Goal: Task Accomplishment & Management: Use online tool/utility

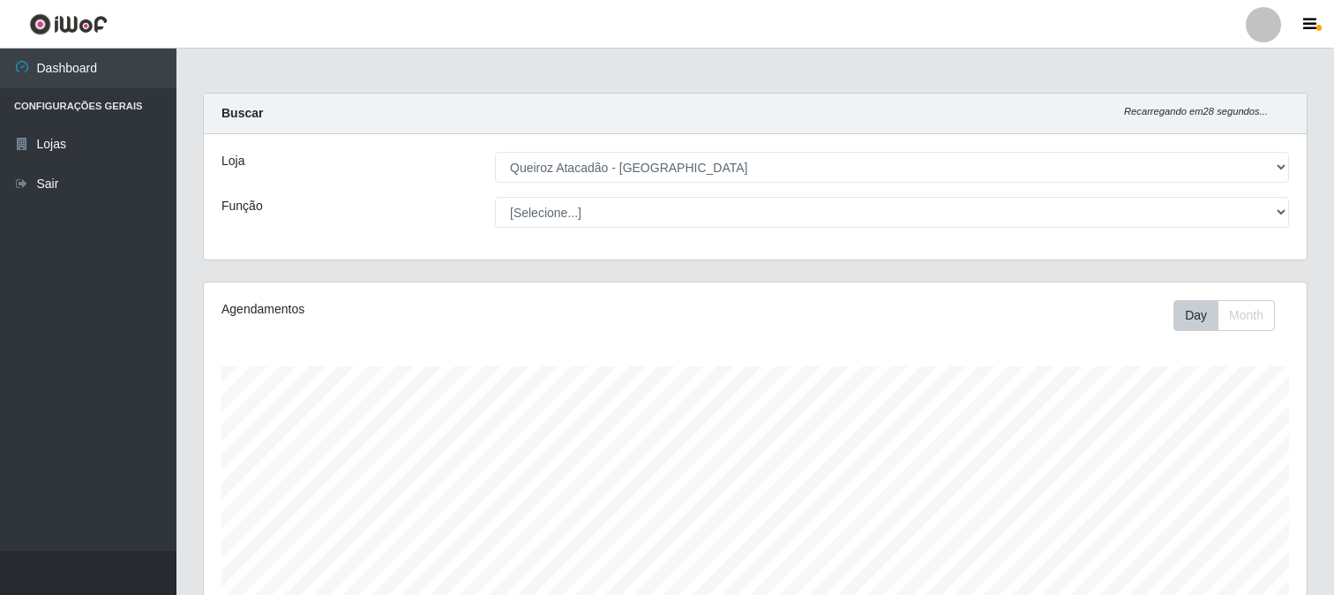
select select "464"
click at [1285, 203] on select "[Selecione...] Balconista de Açougue Balconista de Açougue + Balconista de Açou…" at bounding box center [892, 212] width 794 height 31
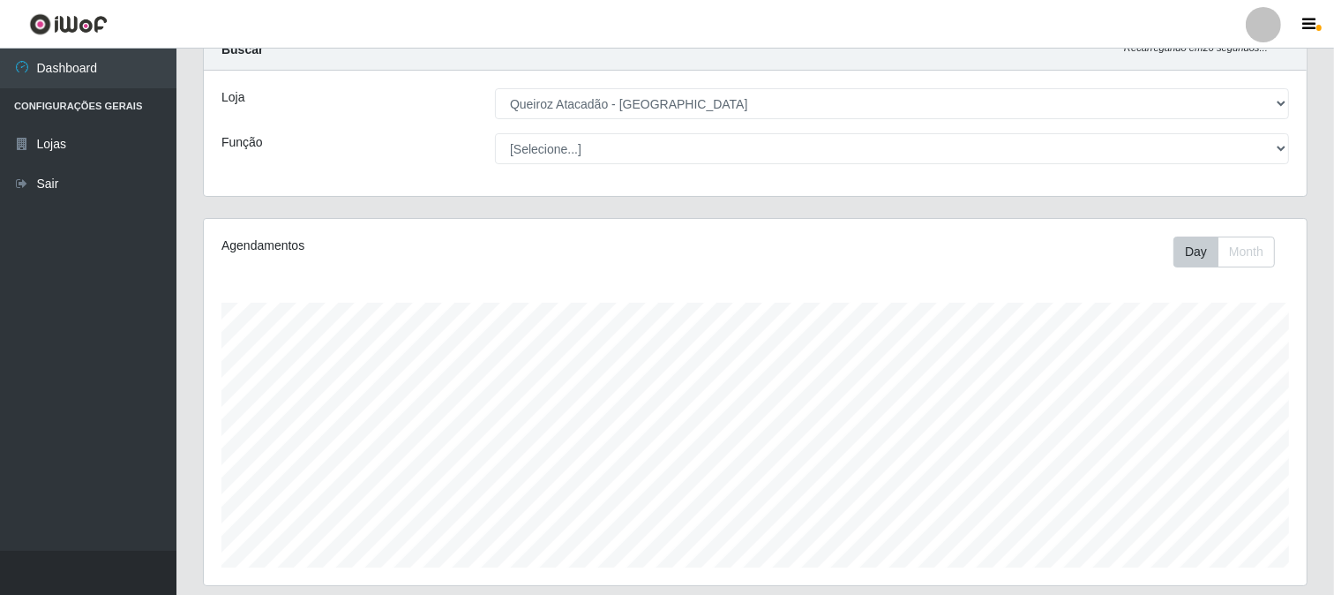
scroll to position [98, 0]
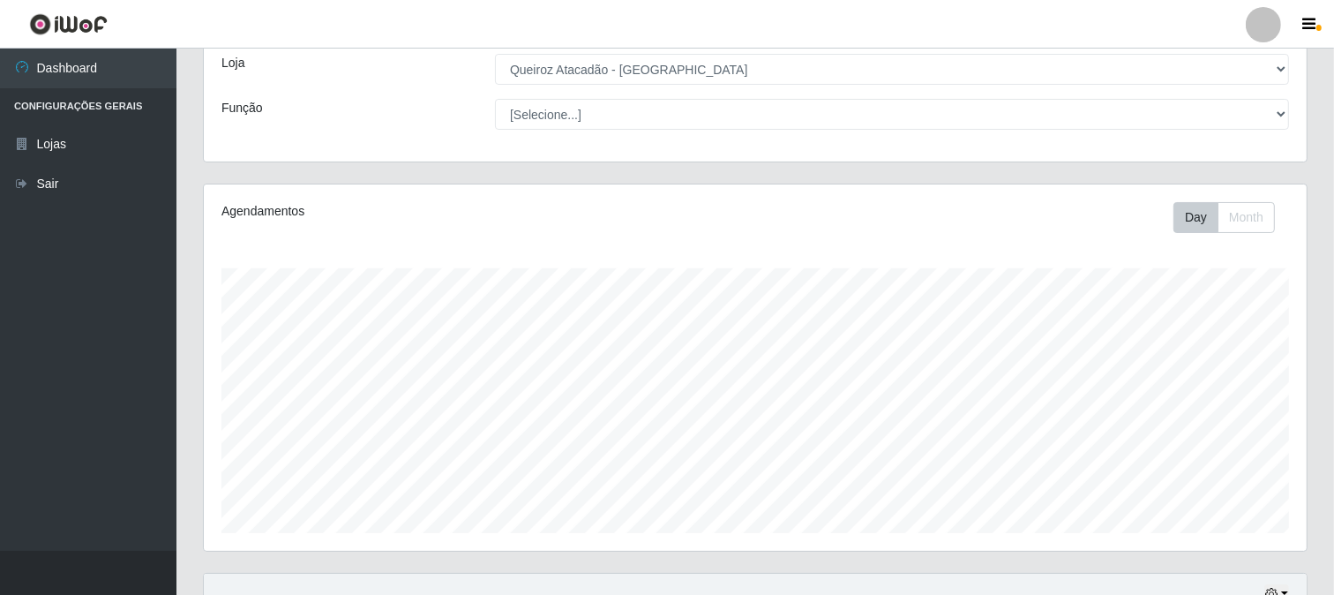
click at [1290, 63] on div "[Selecione...] Queiroz Atacadão - [GEOGRAPHIC_DATA]" at bounding box center [892, 69] width 821 height 31
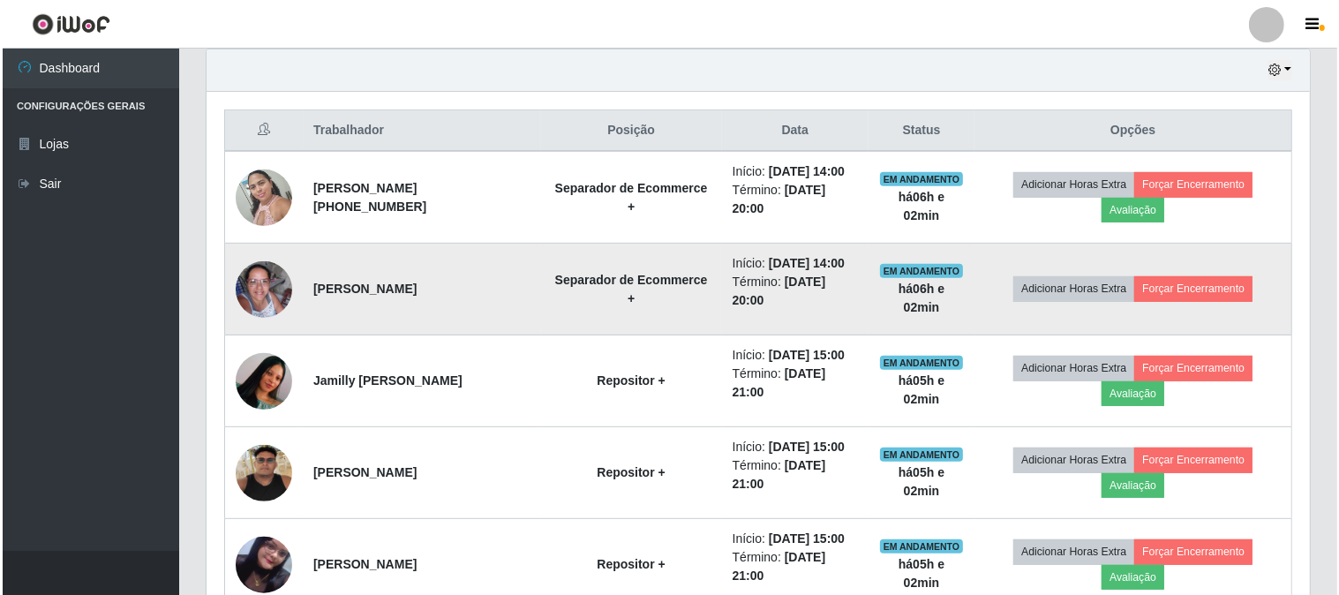
scroll to position [588, 0]
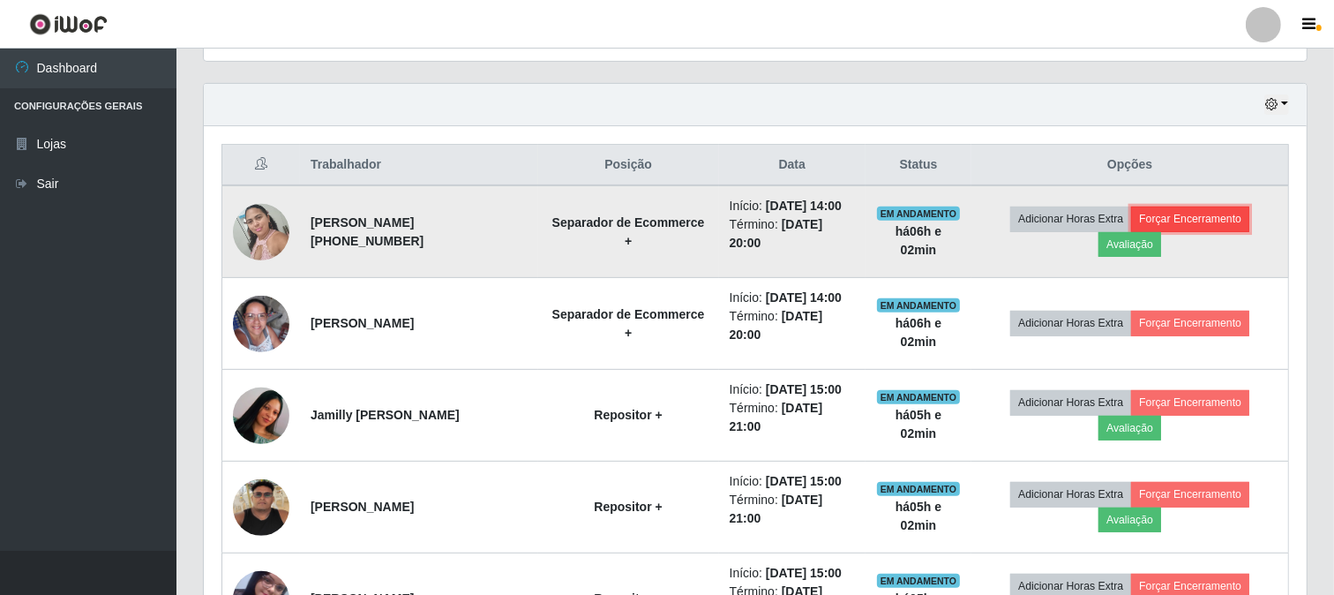
click at [1203, 214] on button "Forçar Encerramento" at bounding box center [1190, 218] width 118 height 25
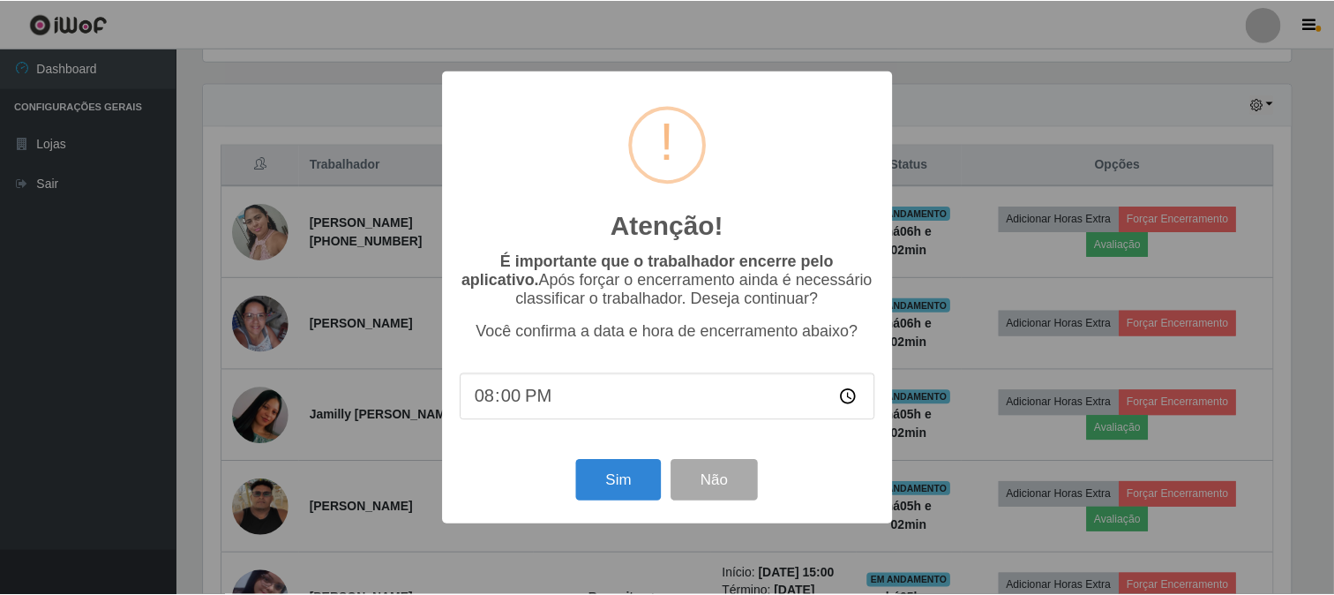
scroll to position [365, 1092]
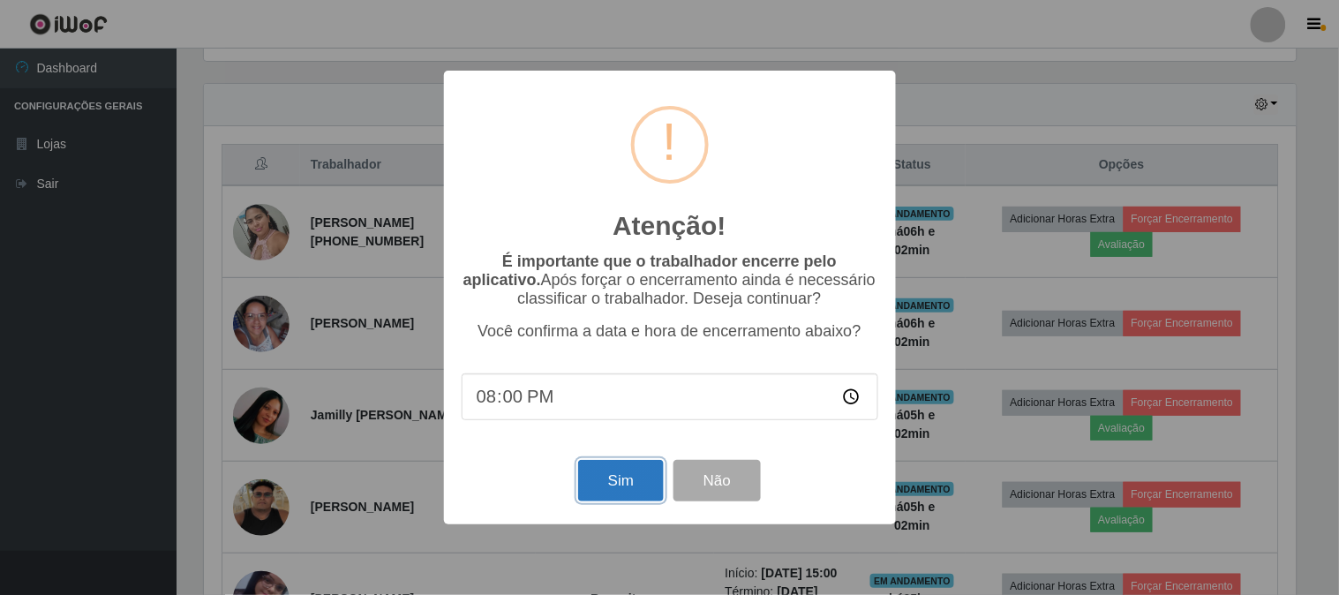
click at [640, 487] on button "Sim" at bounding box center [621, 480] width 86 height 41
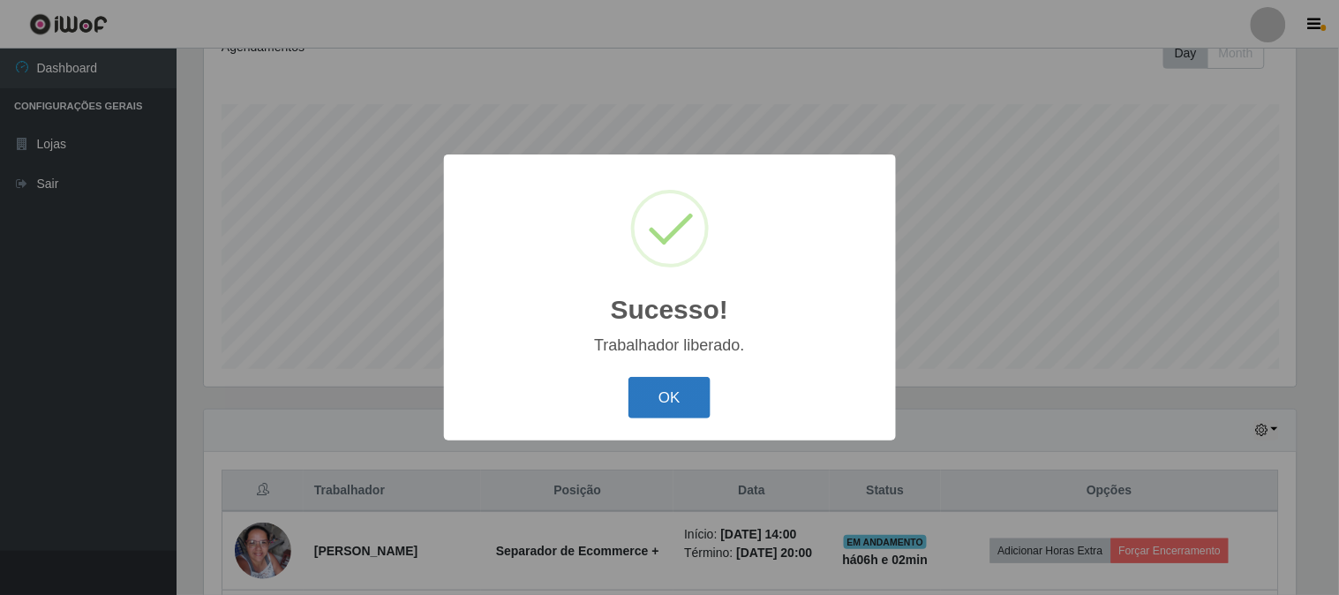
click at [655, 407] on button "OK" at bounding box center [669, 397] width 82 height 41
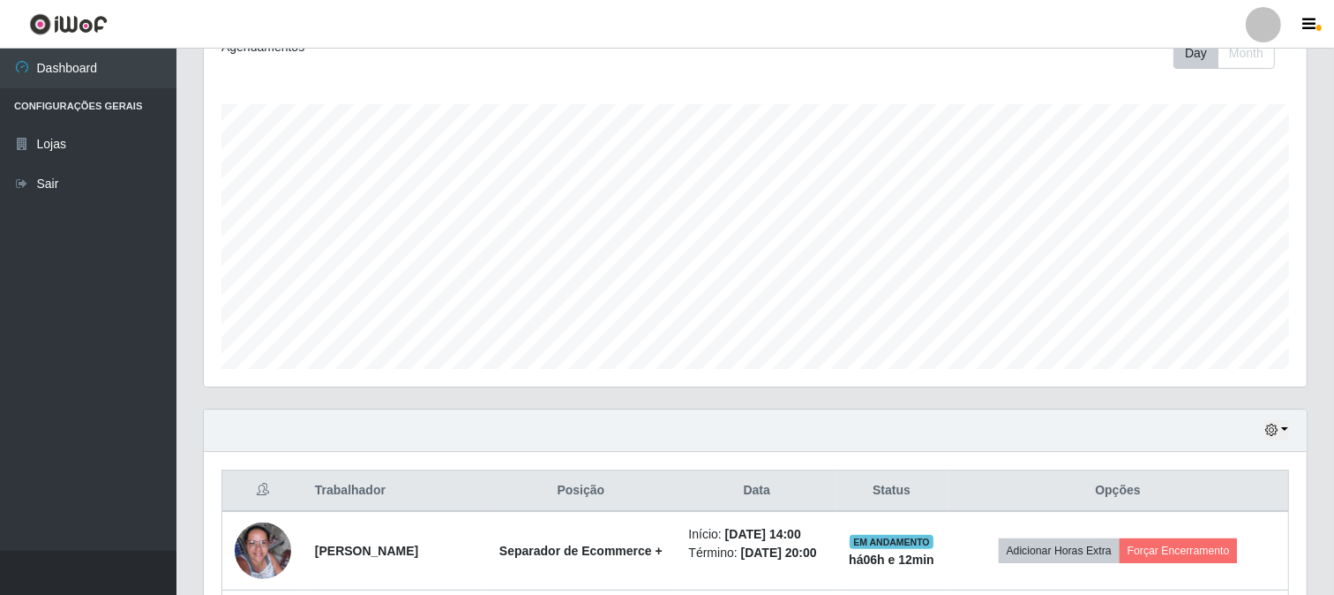
scroll to position [360, 0]
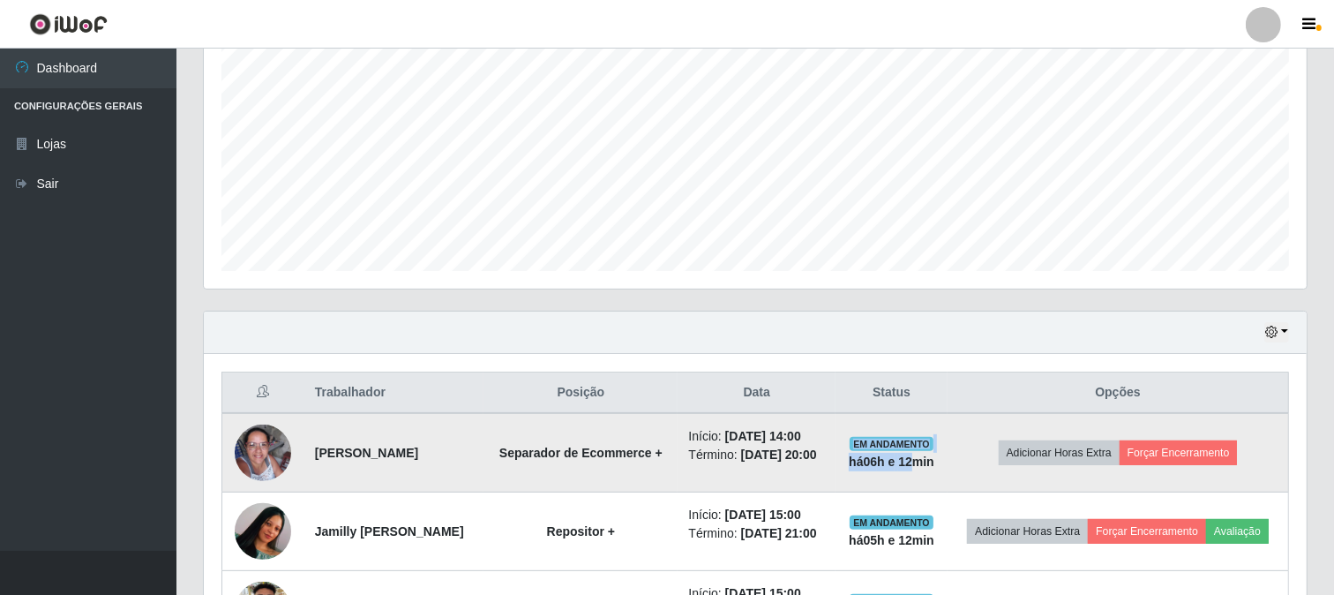
drag, startPoint x: 924, startPoint y: 447, endPoint x: 955, endPoint y: 462, distance: 34.0
click at [948, 462] on td "EM ANDAMENTO há 06 h e 12 min" at bounding box center [892, 452] width 112 height 79
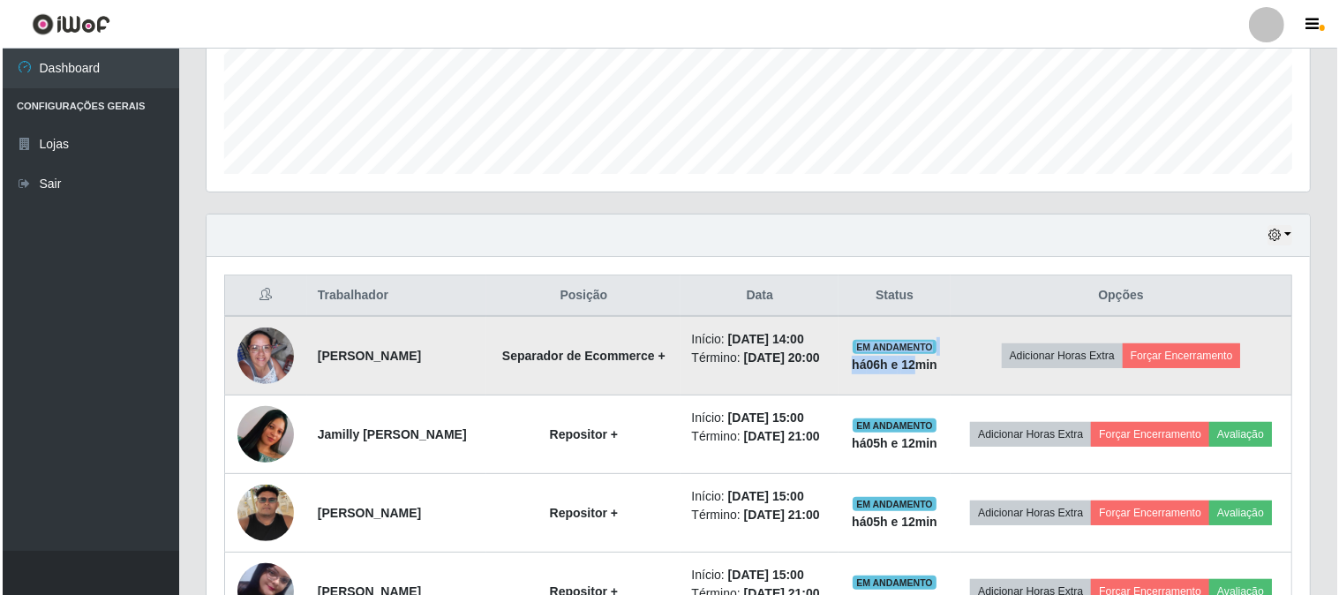
scroll to position [459, 0]
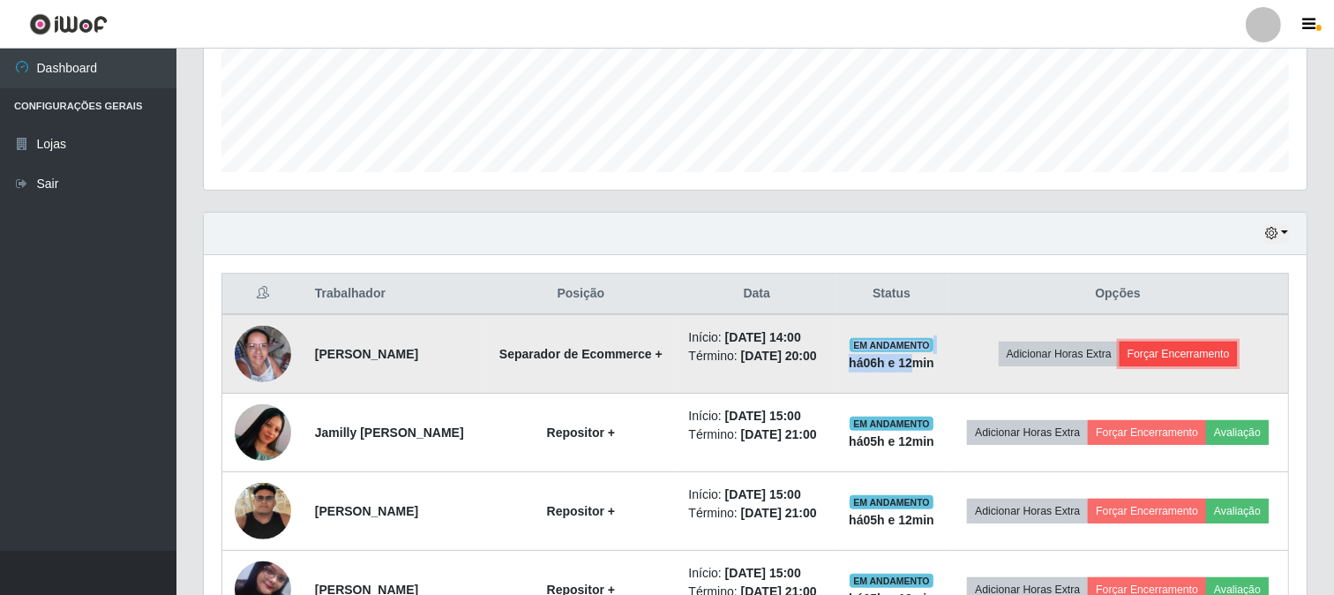
click at [1179, 358] on button "Forçar Encerramento" at bounding box center [1179, 353] width 118 height 25
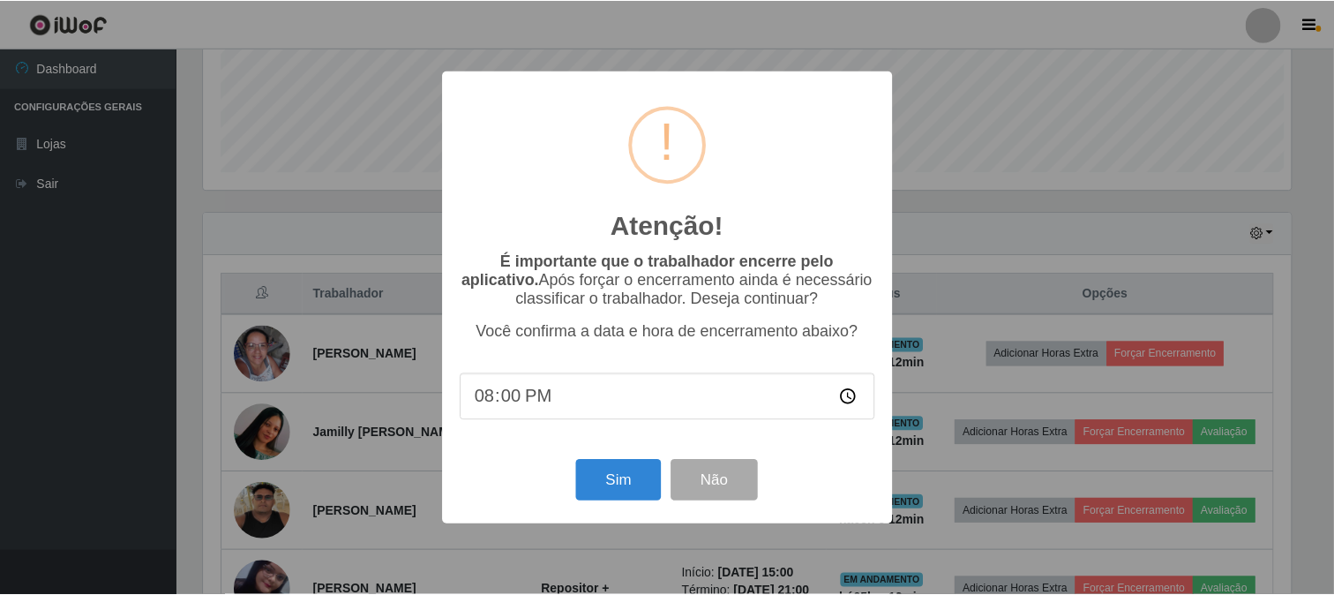
scroll to position [365, 1092]
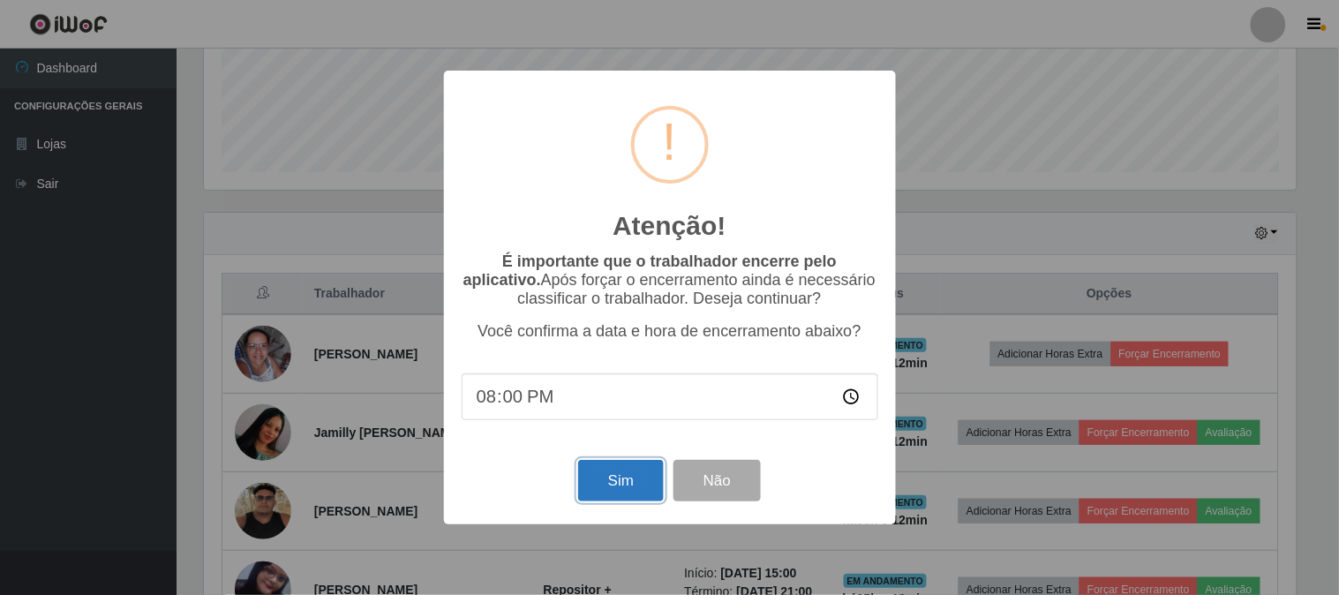
click at [636, 494] on button "Sim" at bounding box center [621, 480] width 86 height 41
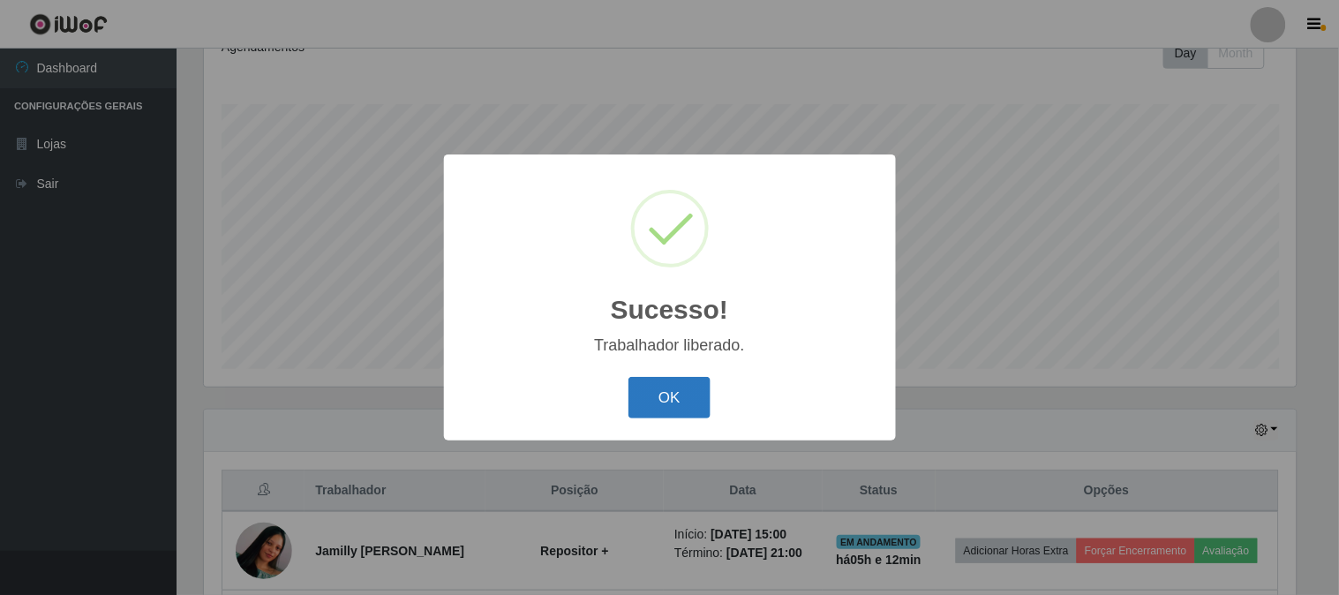
click at [655, 388] on button "OK" at bounding box center [669, 397] width 82 height 41
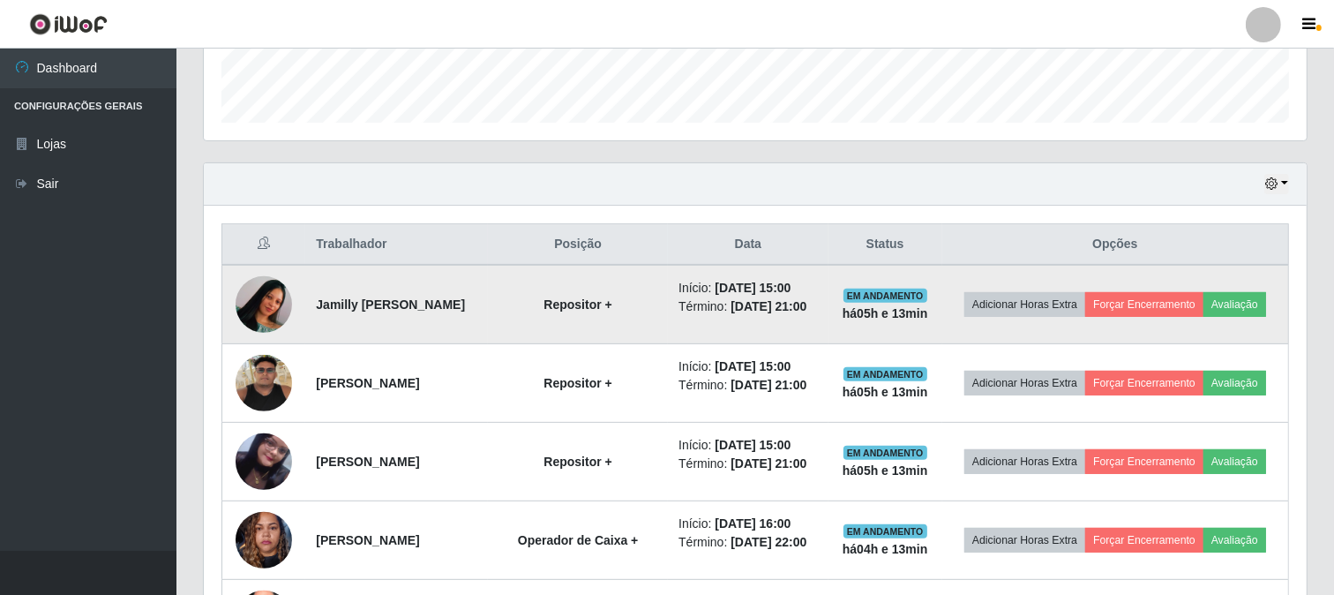
scroll to position [557, 0]
